Goal: Navigation & Orientation: Find specific page/section

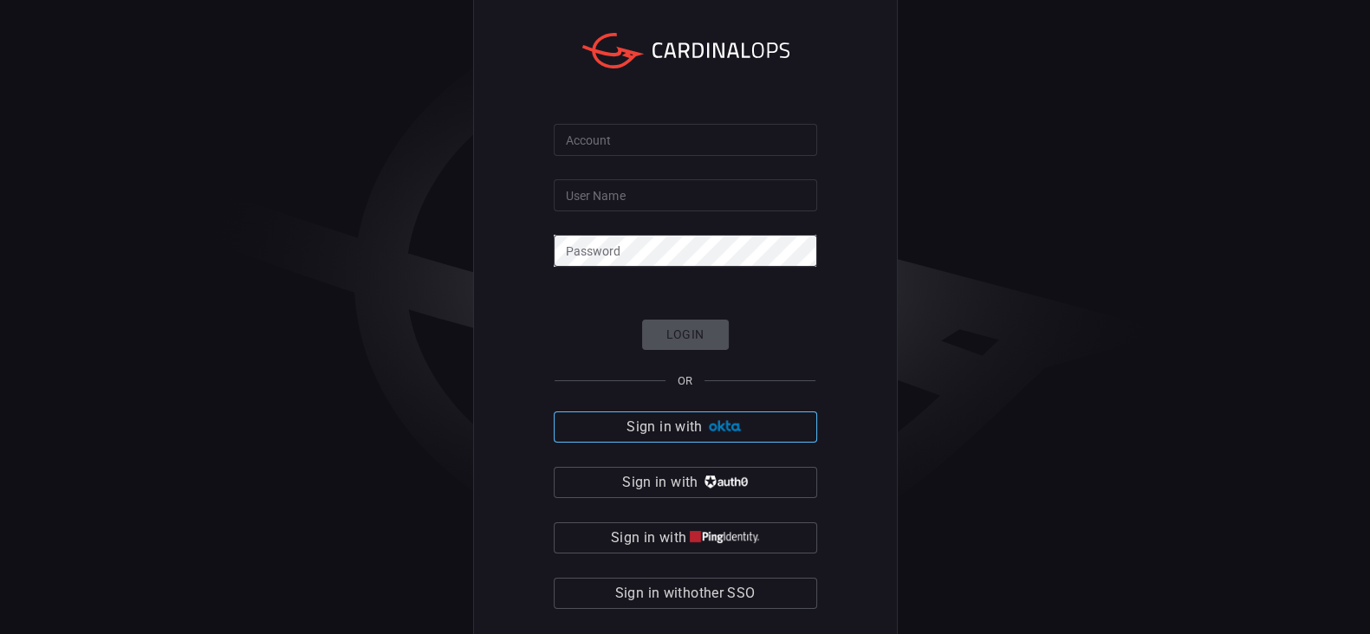
click at [690, 422] on span "Sign in with" at bounding box center [664, 427] width 75 height 24
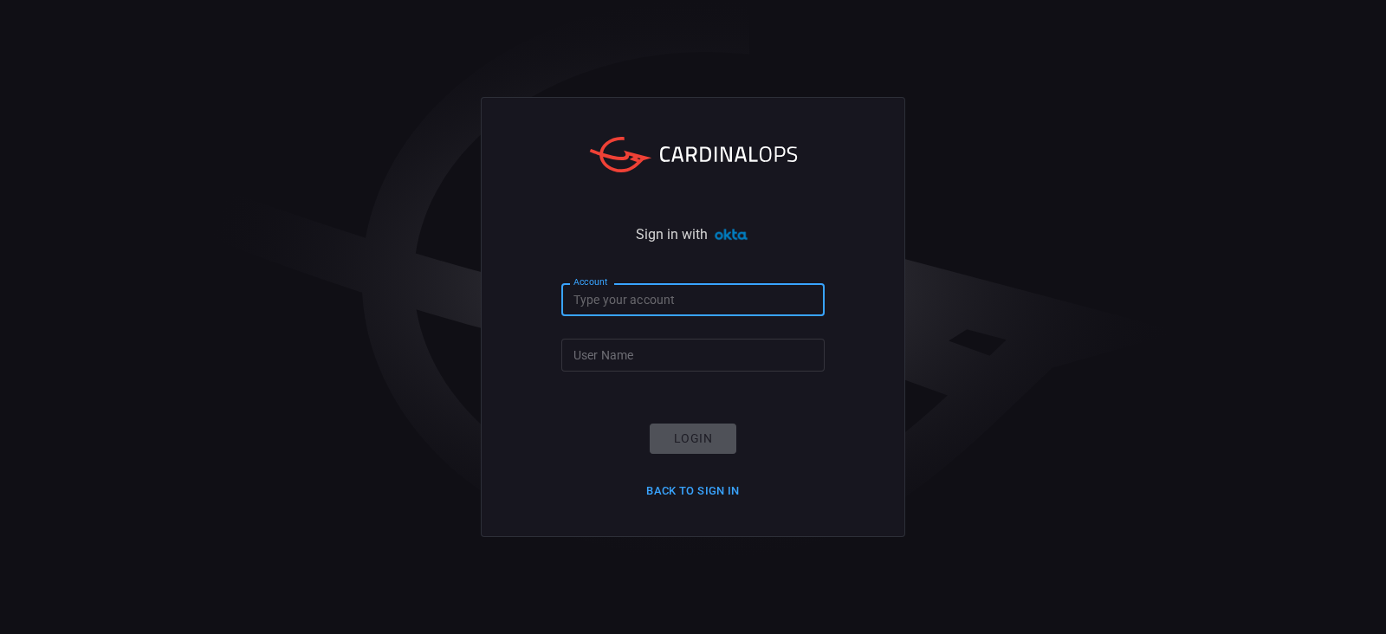
click at [659, 308] on input "Account" at bounding box center [693, 299] width 263 height 32
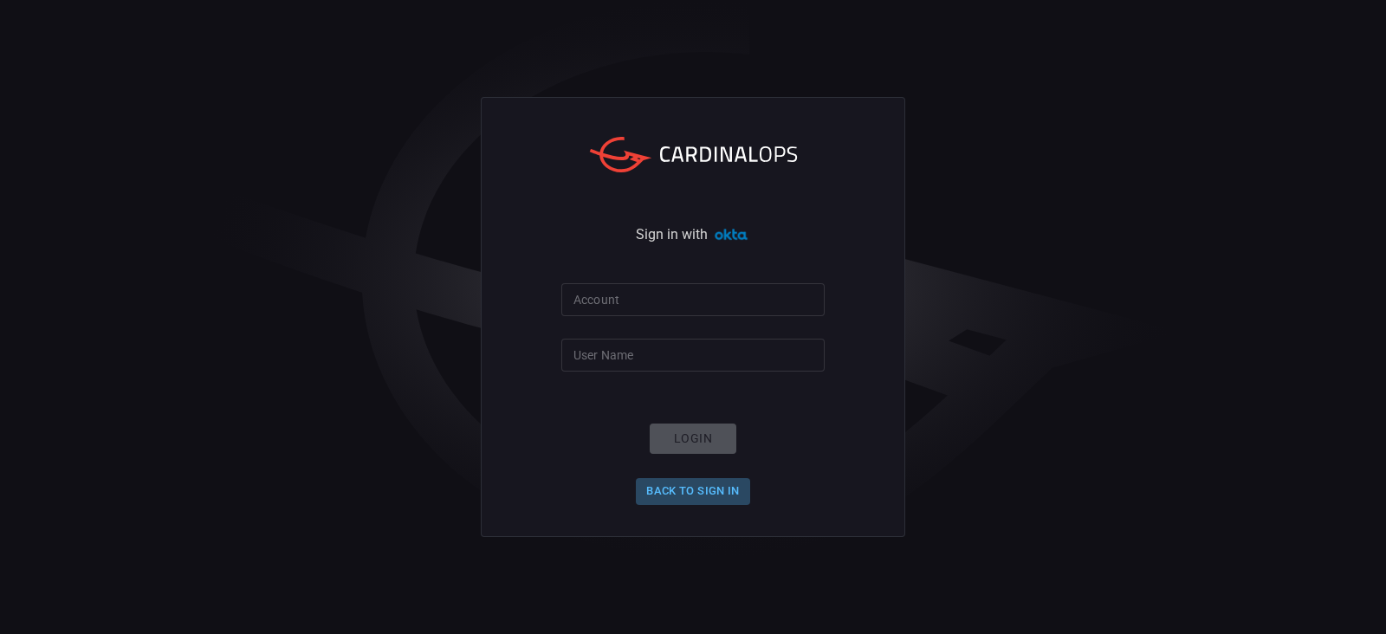
click at [688, 488] on button "Back to Sign in" at bounding box center [693, 491] width 114 height 27
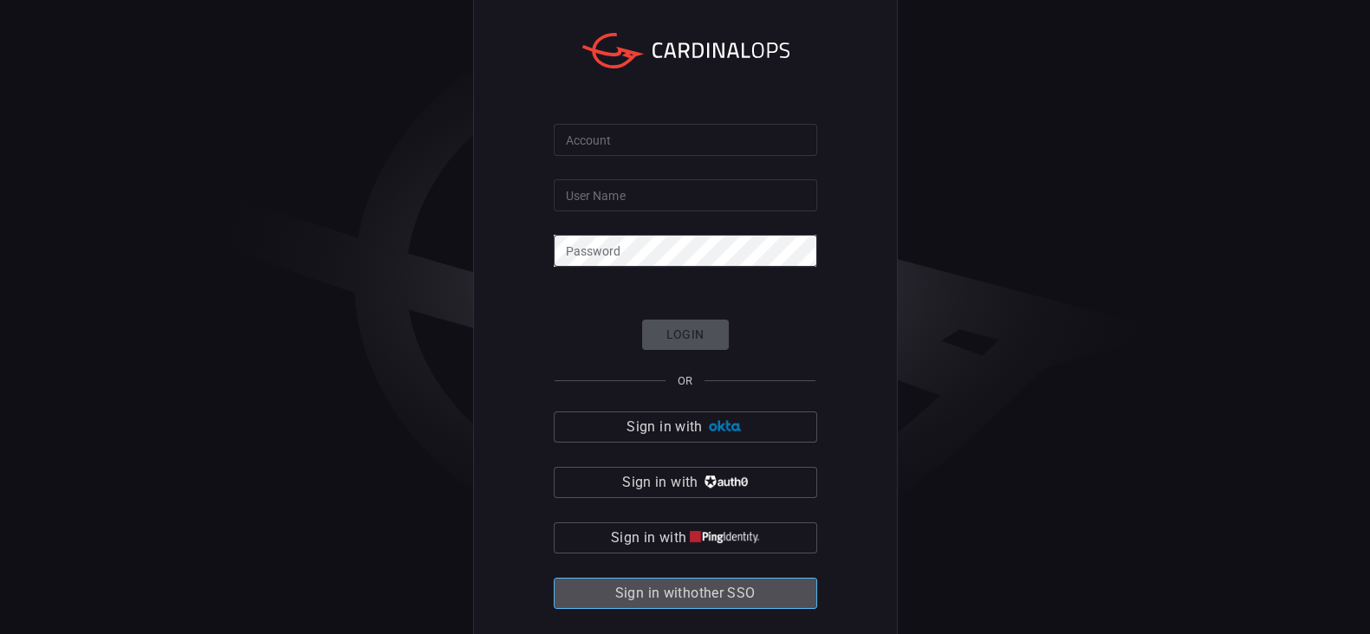
click at [706, 592] on span "Sign in with other SSO" at bounding box center [685, 593] width 140 height 24
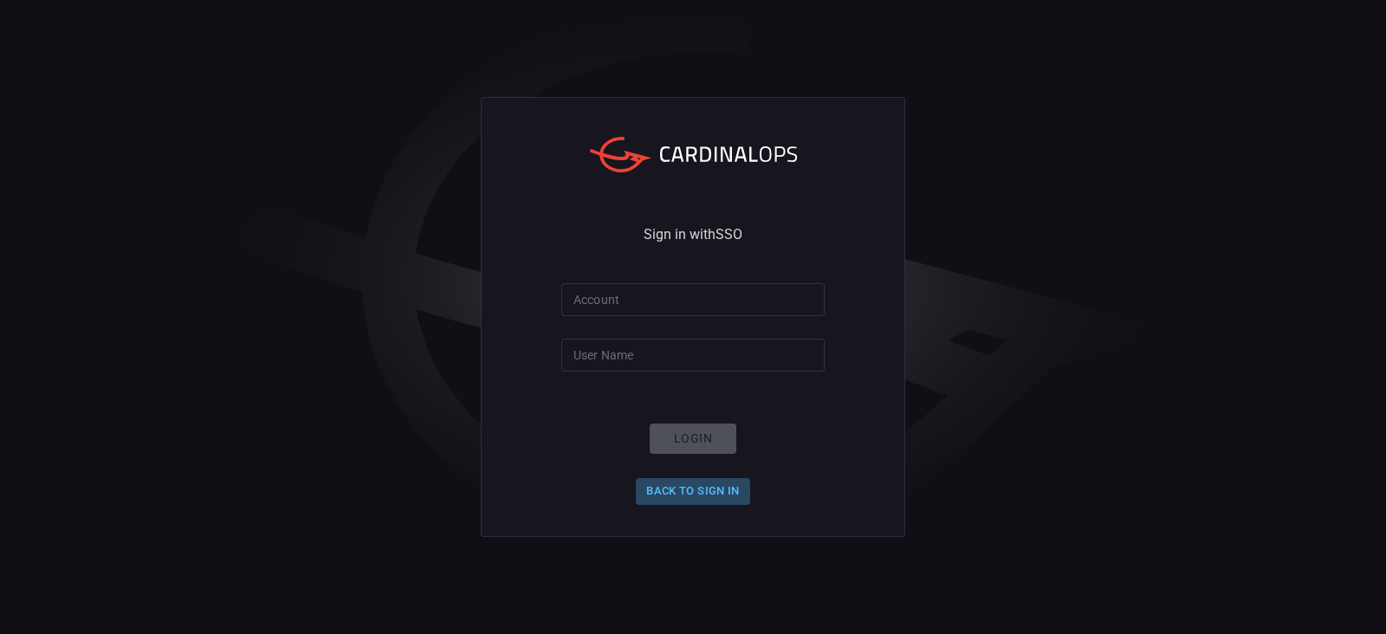
click at [674, 489] on button "Back to Sign in" at bounding box center [693, 491] width 114 height 27
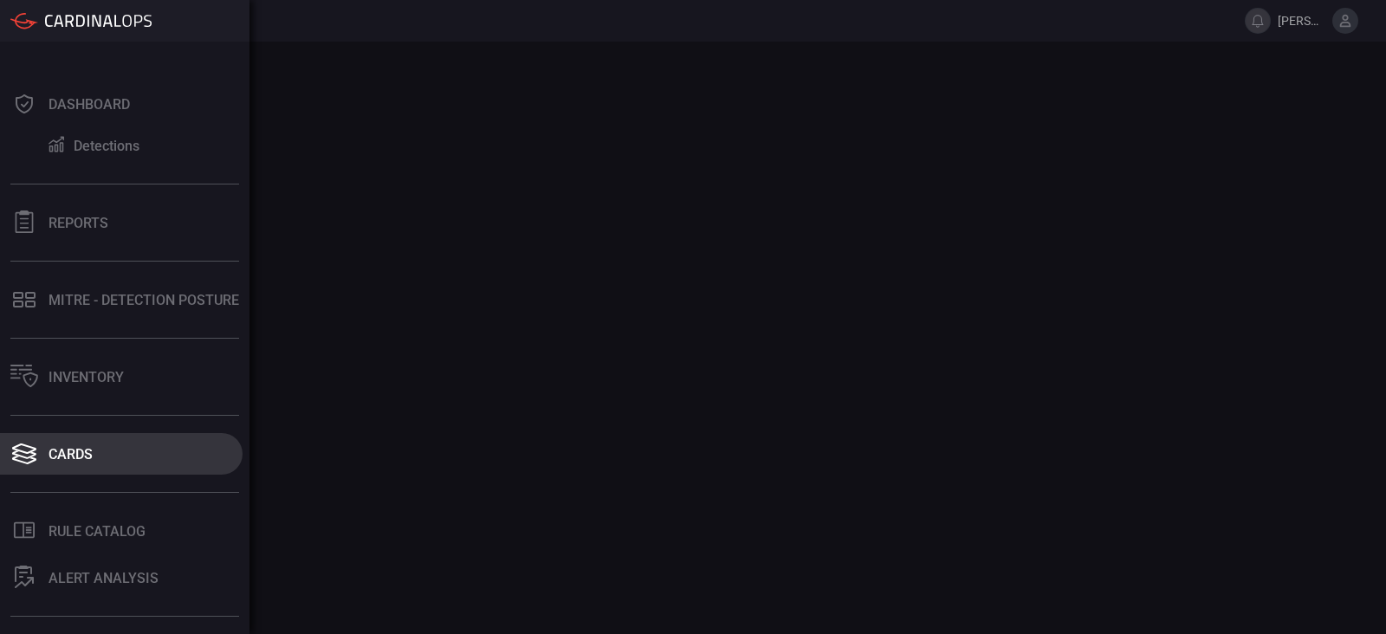
click at [49, 450] on div "Cards" at bounding box center [71, 454] width 44 height 16
